Goal: Transaction & Acquisition: Purchase product/service

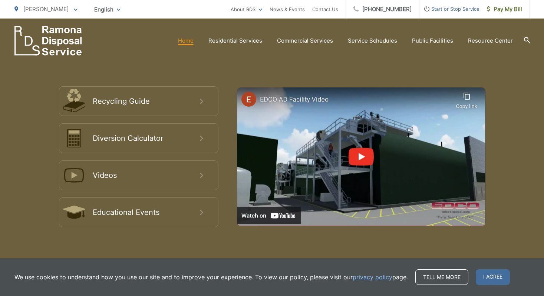
scroll to position [1206, 0]
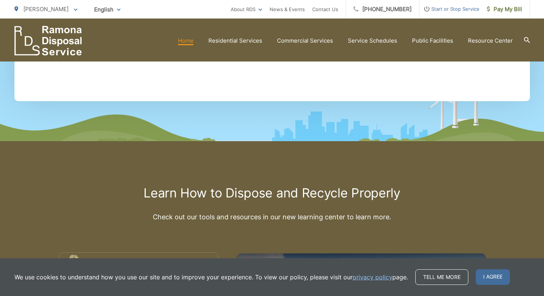
click at [508, 9] on span "Pay My Bill" at bounding box center [504, 9] width 35 height 9
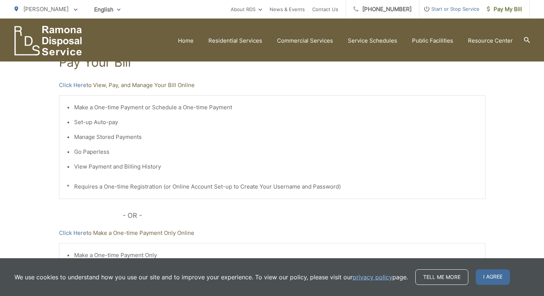
scroll to position [139, 0]
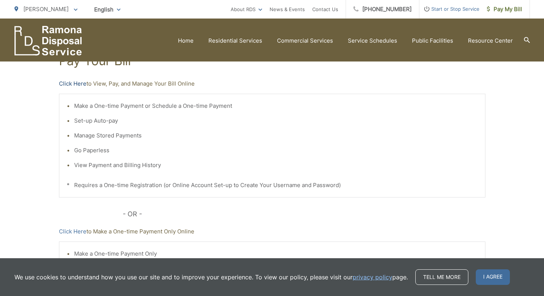
click at [82, 84] on link "Click Here" at bounding box center [72, 83] width 27 height 9
